Goal: Find contact information: Find contact information

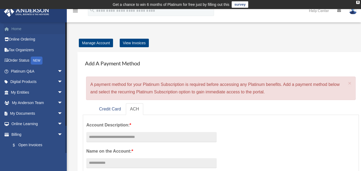
click at [20, 30] on link "Home" at bounding box center [37, 29] width 67 height 11
click at [28, 71] on link "Platinum Q&A arrow_drop_down" at bounding box center [37, 71] width 67 height 11
click at [57, 72] on span "arrow_drop_down" at bounding box center [62, 71] width 11 height 11
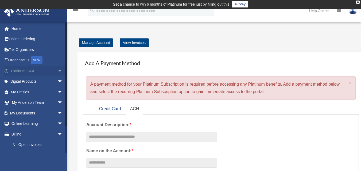
scroll to position [1, 0]
click at [57, 71] on span "arrow_drop_down" at bounding box center [62, 71] width 11 height 11
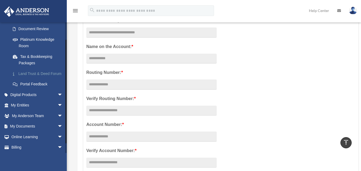
scroll to position [95, 0]
click at [58, 132] on span "arrow_drop_down" at bounding box center [62, 126] width 11 height 11
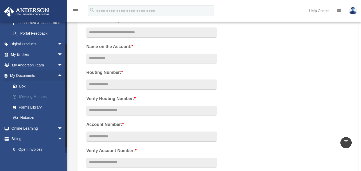
scroll to position [149, 0]
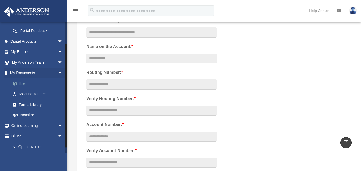
click at [24, 89] on link "Box" at bounding box center [38, 83] width 63 height 11
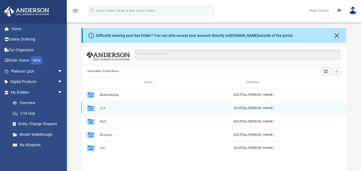
scroll to position [13, 0]
click at [92, 111] on icon "grid" at bounding box center [90, 109] width 7 height 4
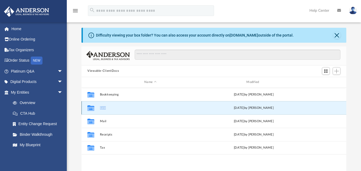
click at [92, 111] on icon "grid" at bounding box center [90, 109] width 7 height 4
click at [103, 107] on button "Law" at bounding box center [150, 107] width 101 height 3
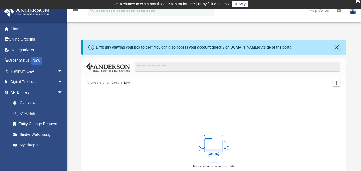
scroll to position [0, 0]
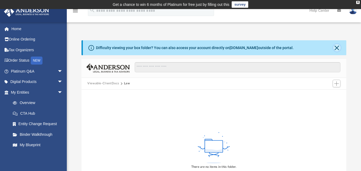
click at [338, 48] on button "Close" at bounding box center [336, 47] width 7 height 7
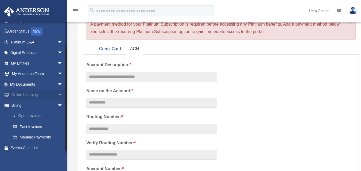
scroll to position [30, 0]
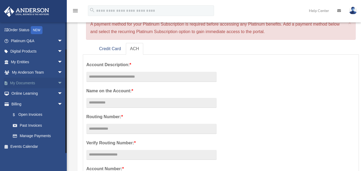
click at [57, 83] on span "arrow_drop_down" at bounding box center [62, 83] width 11 height 11
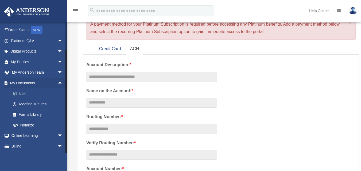
click at [24, 93] on link "Box" at bounding box center [38, 93] width 63 height 11
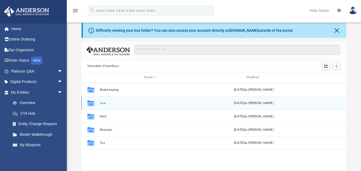
scroll to position [17, 0]
click at [105, 103] on button "Law" at bounding box center [150, 103] width 101 height 3
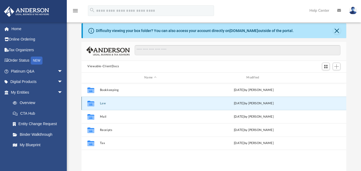
click at [105, 103] on button "Law" at bounding box center [150, 103] width 101 height 3
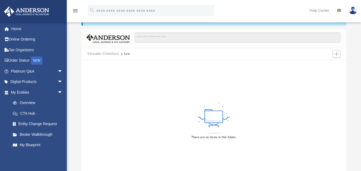
scroll to position [30, 0]
click at [335, 54] on span "Add" at bounding box center [336, 54] width 5 height 5
click at [337, 56] on button "Add" at bounding box center [337, 53] width 8 height 7
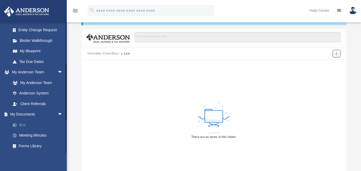
scroll to position [94, 0]
click at [25, 124] on link "Box" at bounding box center [38, 125] width 63 height 11
click at [23, 124] on link "Box" at bounding box center [38, 125] width 63 height 11
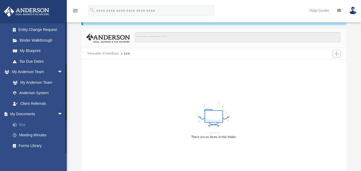
click at [23, 124] on link "Box" at bounding box center [38, 125] width 63 height 11
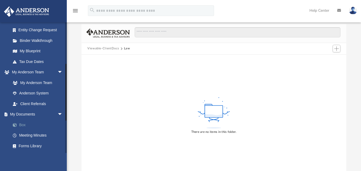
scroll to position [94, 0]
click at [16, 124] on span at bounding box center [17, 126] width 3 height 4
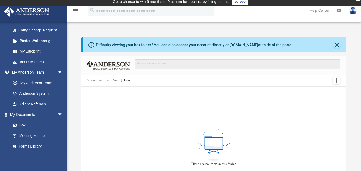
scroll to position [0, 0]
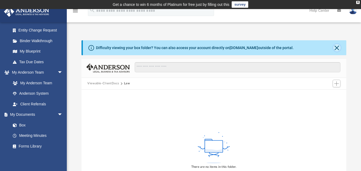
click at [338, 46] on button "Close" at bounding box center [336, 47] width 7 height 7
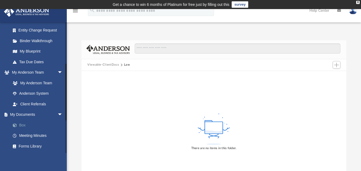
click at [24, 125] on link "Box" at bounding box center [38, 125] width 63 height 11
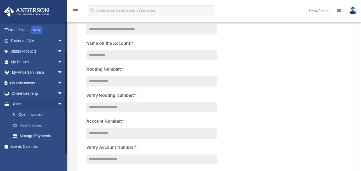
scroll to position [108, 0]
click at [57, 82] on span "arrow_drop_down" at bounding box center [62, 83] width 11 height 11
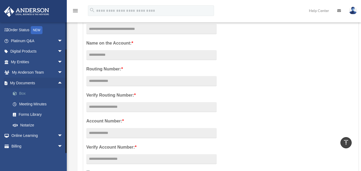
click at [25, 94] on link "Box" at bounding box center [38, 93] width 63 height 11
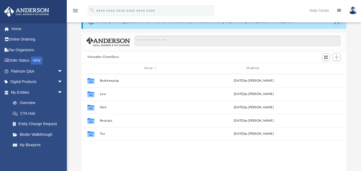
scroll to position [118, 261]
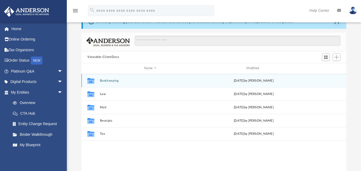
click at [106, 80] on button "Bookkeeping" at bounding box center [150, 80] width 101 height 3
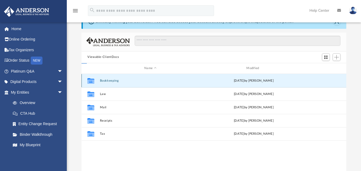
click at [106, 80] on button "Bookkeeping" at bounding box center [150, 80] width 101 height 3
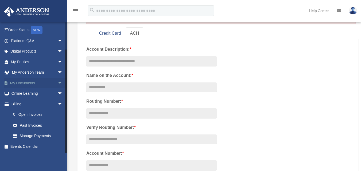
scroll to position [76, 0]
click at [57, 83] on span "arrow_drop_down" at bounding box center [62, 83] width 11 height 11
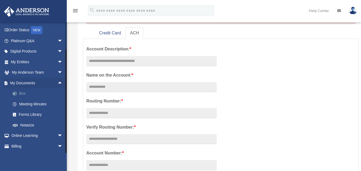
click at [22, 95] on link "Box" at bounding box center [38, 93] width 63 height 11
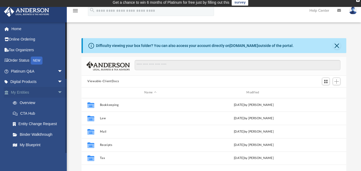
click at [57, 92] on span "arrow_drop_down" at bounding box center [62, 92] width 11 height 11
click at [57, 92] on span "arrow_drop_up" at bounding box center [62, 92] width 11 height 11
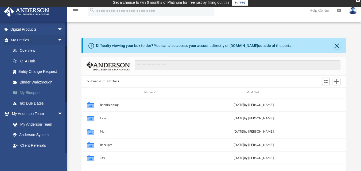
scroll to position [53, 0]
click at [29, 50] on link "Overview" at bounding box center [38, 50] width 63 height 11
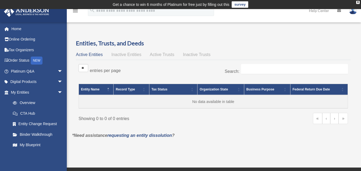
click at [132, 53] on span "Inactive Entities" at bounding box center [126, 54] width 30 height 5
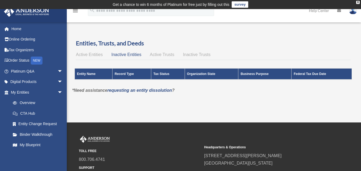
click at [161, 56] on span "Active Trusts" at bounding box center [162, 54] width 25 height 5
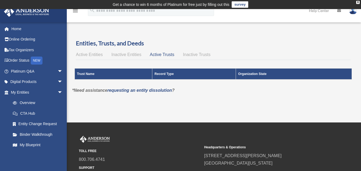
click at [197, 56] on span "Inactive Trusts" at bounding box center [197, 54] width 28 height 5
click at [90, 57] on span "Active Entities" at bounding box center [89, 54] width 27 height 5
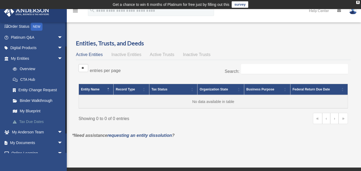
scroll to position [34, 0]
click at [29, 99] on link "Binder Walkthrough" at bounding box center [38, 100] width 63 height 11
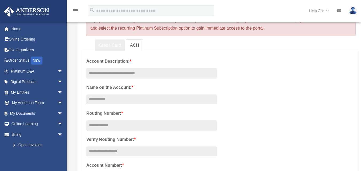
scroll to position [63, 0]
click at [105, 45] on link "Credit Card" at bounding box center [110, 46] width 30 height 12
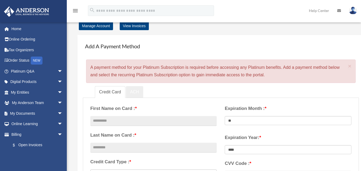
scroll to position [17, 0]
click at [137, 94] on link "ACH" at bounding box center [135, 93] width 18 height 12
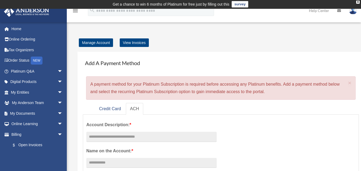
scroll to position [0, 0]
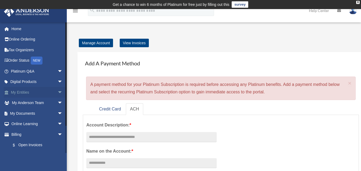
click at [57, 93] on span "arrow_drop_down" at bounding box center [62, 92] width 11 height 11
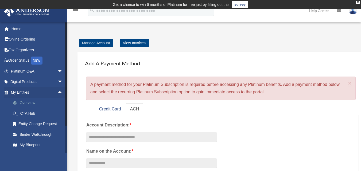
click at [32, 101] on link "Overview" at bounding box center [38, 103] width 63 height 11
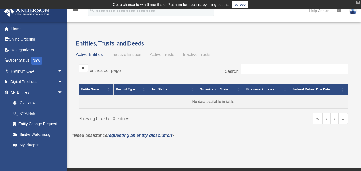
click at [358, 3] on div "X" at bounding box center [357, 2] width 3 height 3
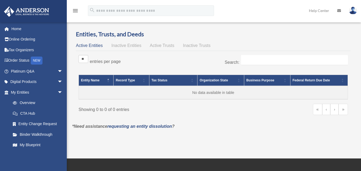
click at [351, 11] on img at bounding box center [353, 11] width 8 height 8
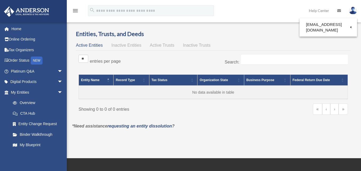
click at [354, 12] on img at bounding box center [353, 11] width 8 height 8
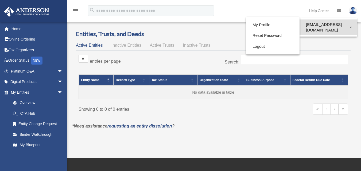
click at [326, 24] on link "[EMAIL_ADDRESS][DOMAIN_NAME]" at bounding box center [328, 28] width 57 height 16
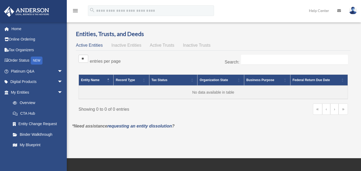
click at [351, 12] on img at bounding box center [353, 11] width 8 height 8
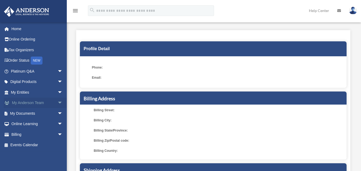
click at [59, 102] on span "arrow_drop_down" at bounding box center [62, 103] width 11 height 11
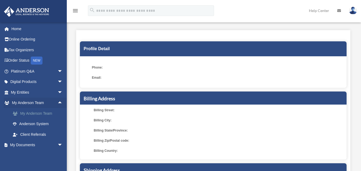
click at [45, 113] on link "My Anderson Team" at bounding box center [38, 113] width 63 height 11
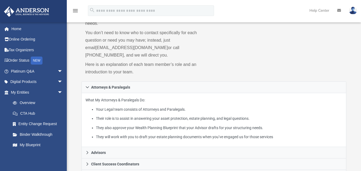
scroll to position [46, 0]
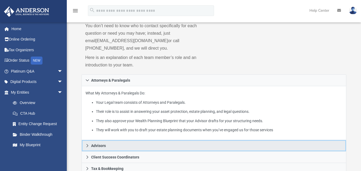
click at [99, 144] on span "Advisors" at bounding box center [98, 146] width 15 height 4
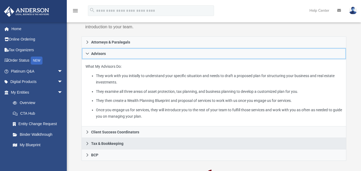
scroll to position [91, 0]
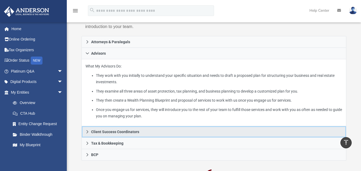
click at [113, 130] on span "Client Success Coordinators" at bounding box center [115, 132] width 48 height 4
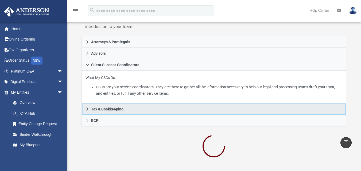
click at [116, 107] on span "Tax & Bookkeeping" at bounding box center [107, 109] width 32 height 4
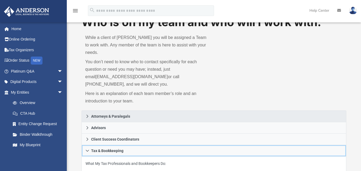
scroll to position [17, 0]
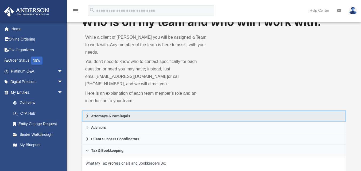
click at [92, 114] on span "Attorneys & Paralegals" at bounding box center [110, 116] width 39 height 4
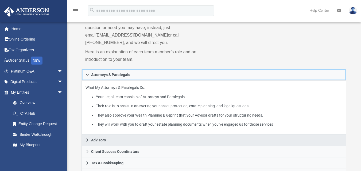
scroll to position [59, 0]
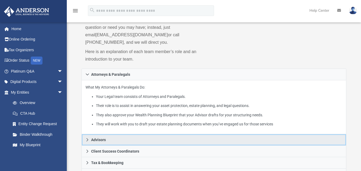
click at [101, 138] on span "Advisors" at bounding box center [98, 140] width 15 height 4
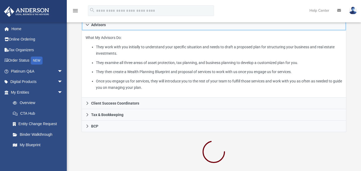
scroll to position [121, 0]
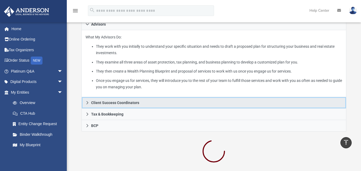
click at [116, 101] on span "Client Success Coordinators" at bounding box center [115, 103] width 48 height 4
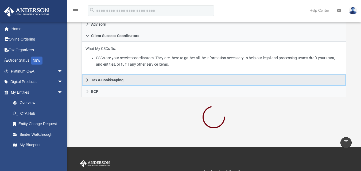
click at [117, 78] on span "Tax & Bookkeeping" at bounding box center [107, 80] width 32 height 4
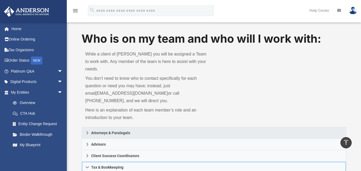
scroll to position [0, 0]
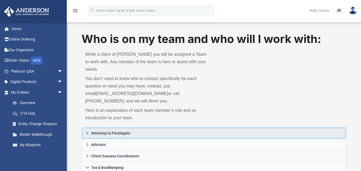
click at [116, 132] on span "Attorneys & Paralegals" at bounding box center [110, 134] width 39 height 4
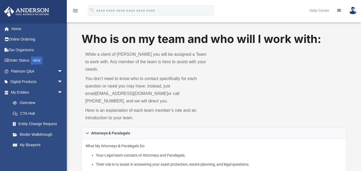
click at [351, 12] on img at bounding box center [353, 11] width 8 height 8
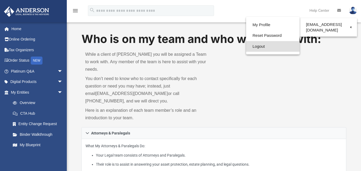
click at [249, 48] on link "Logout" at bounding box center [272, 46] width 53 height 11
